Goal: Task Accomplishment & Management: Manage account settings

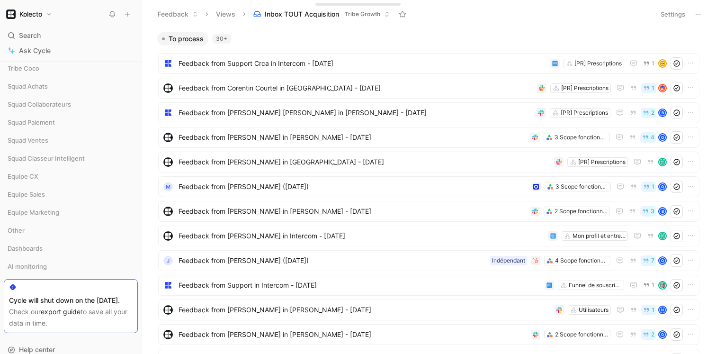
scroll to position [133, 0]
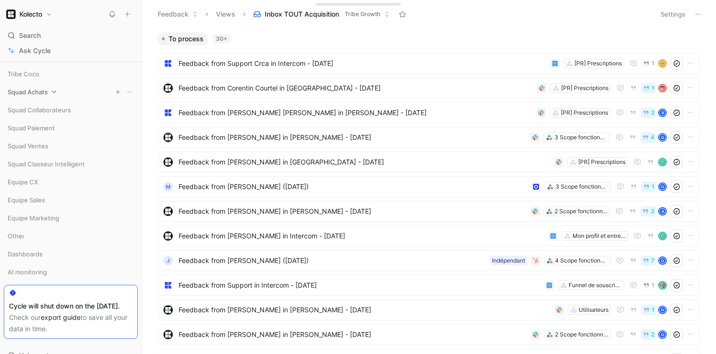
click at [38, 87] on span "Squad Achats" at bounding box center [28, 91] width 40 height 9
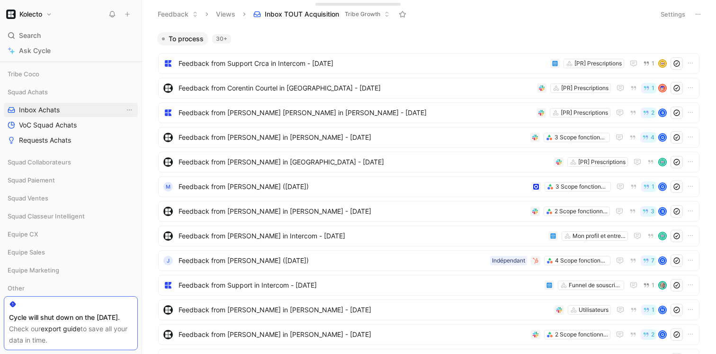
click at [32, 107] on span "Inbox Achats" at bounding box center [39, 109] width 41 height 9
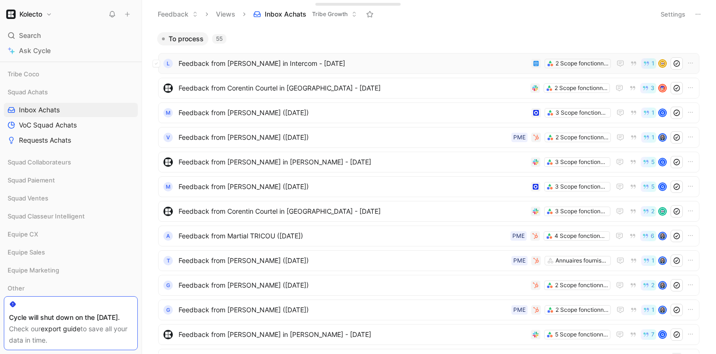
click at [270, 65] on span "Feedback from [PERSON_NAME] in Intercom - [DATE]" at bounding box center [353, 63] width 349 height 11
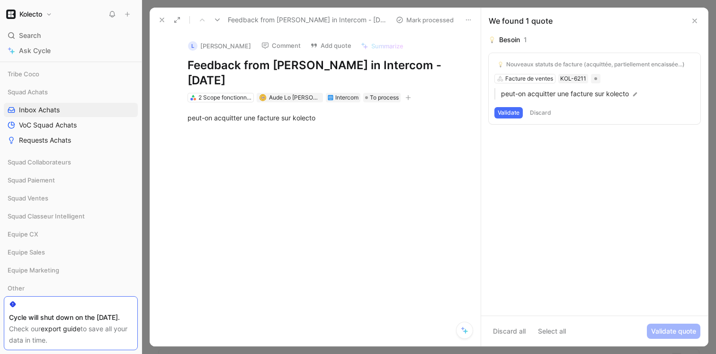
click at [694, 22] on icon at bounding box center [695, 21] width 8 height 8
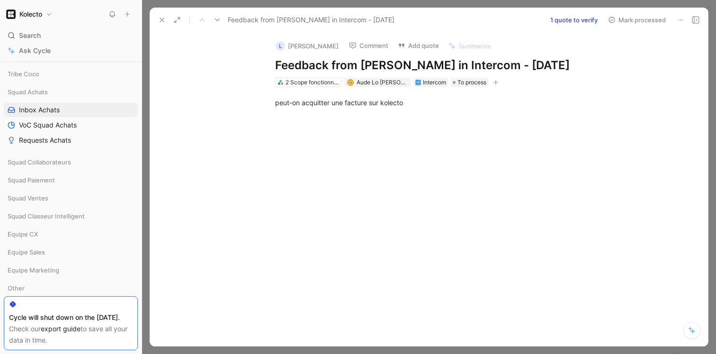
click at [158, 20] on icon at bounding box center [162, 20] width 8 height 8
